Goal: Find specific page/section: Find specific page/section

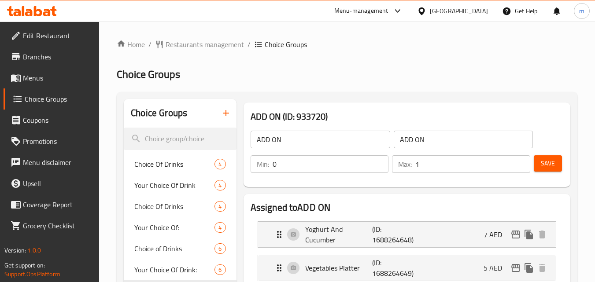
click at [444, 7] on div "[GEOGRAPHIC_DATA]" at bounding box center [459, 11] width 58 height 10
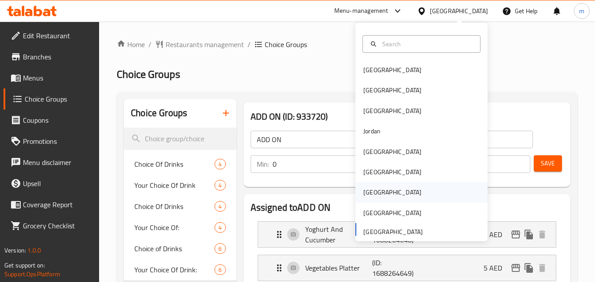
click at [363, 185] on div "[GEOGRAPHIC_DATA]" at bounding box center [392, 192] width 72 height 20
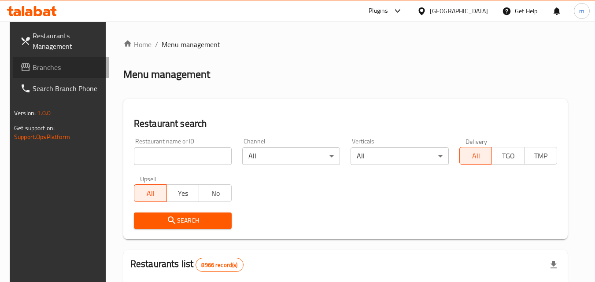
click at [33, 64] on span "Branches" at bounding box center [68, 67] width 70 height 11
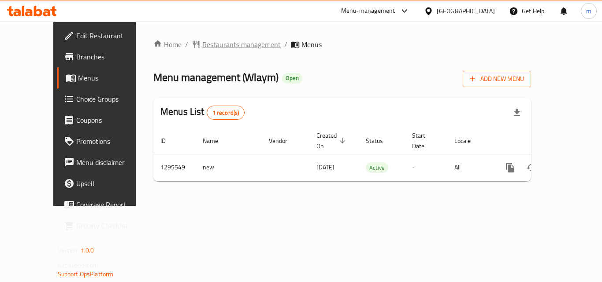
click at [202, 42] on span "Restaurants management" at bounding box center [241, 44] width 78 height 11
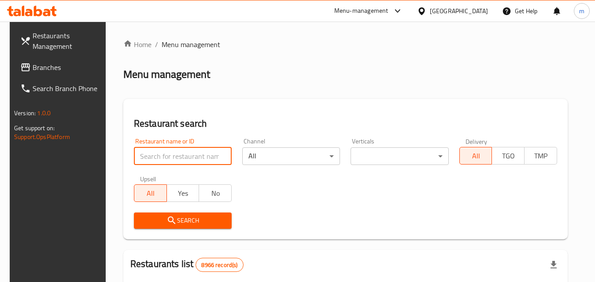
click at [169, 156] on input "search" at bounding box center [183, 157] width 98 height 18
paste input "699776"
type input "699776"
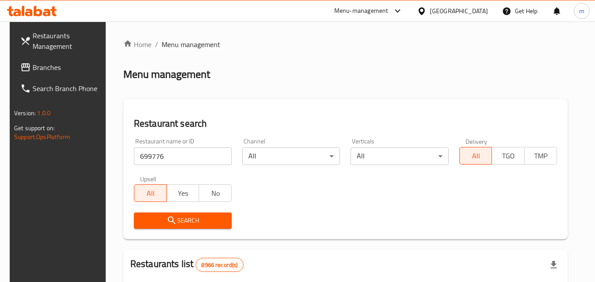
click at [172, 225] on icon "submit" at bounding box center [171, 220] width 11 height 11
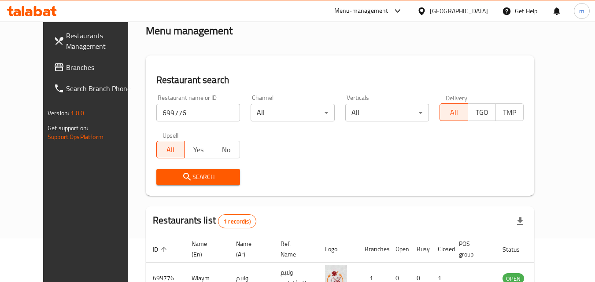
scroll to position [15, 0]
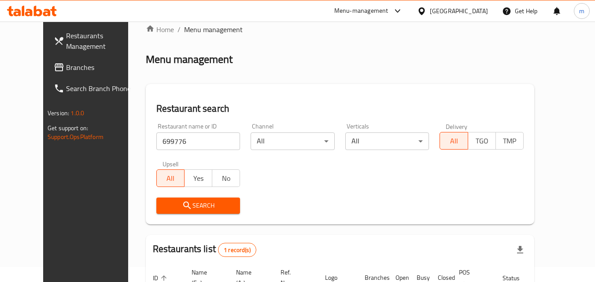
click at [483, 7] on div "[GEOGRAPHIC_DATA]" at bounding box center [459, 11] width 58 height 10
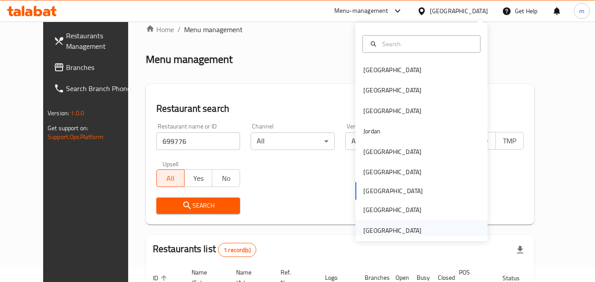
click at [366, 226] on div "[GEOGRAPHIC_DATA]" at bounding box center [392, 231] width 58 height 10
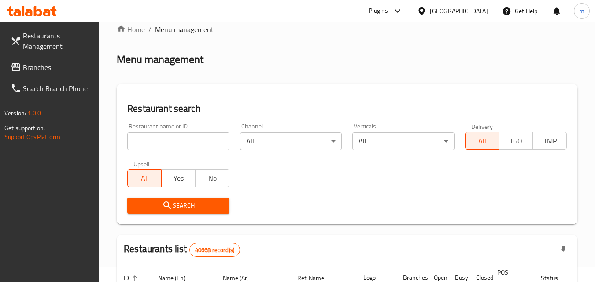
click at [30, 66] on span "Branches" at bounding box center [58, 67] width 70 height 11
